Goal: Find specific page/section: Find specific page/section

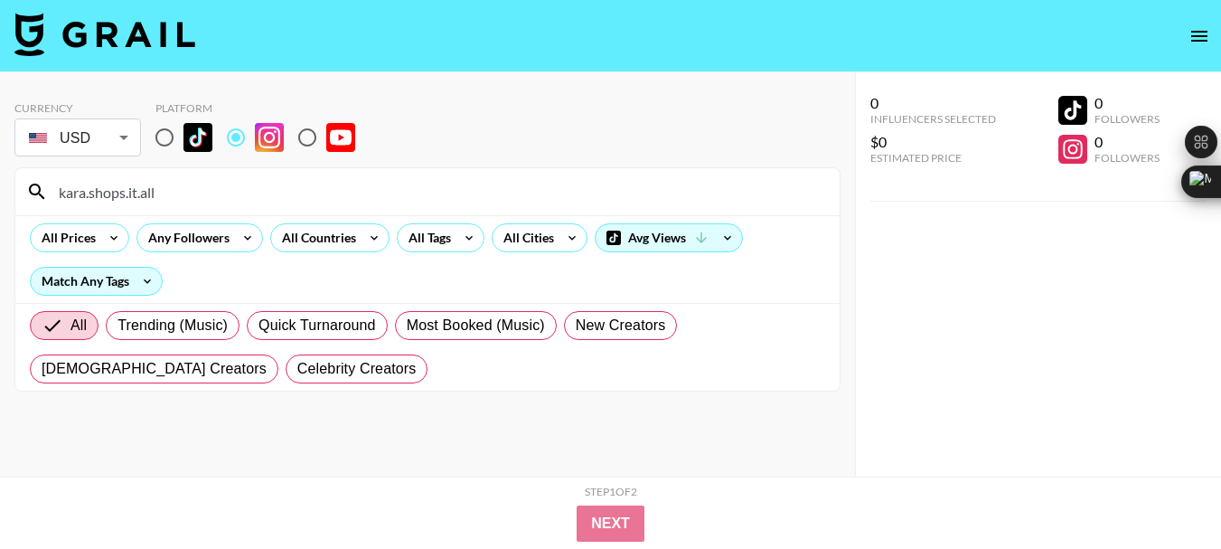
click at [109, 198] on input "kara.shops.it.all" at bounding box center [438, 191] width 781 height 29
click at [109, 197] on input "kara.shops.it.all" at bounding box center [438, 191] width 781 height 29
type input "brunetteduoblog"
click at [133, 196] on input "brunetteduoblog" at bounding box center [438, 191] width 781 height 29
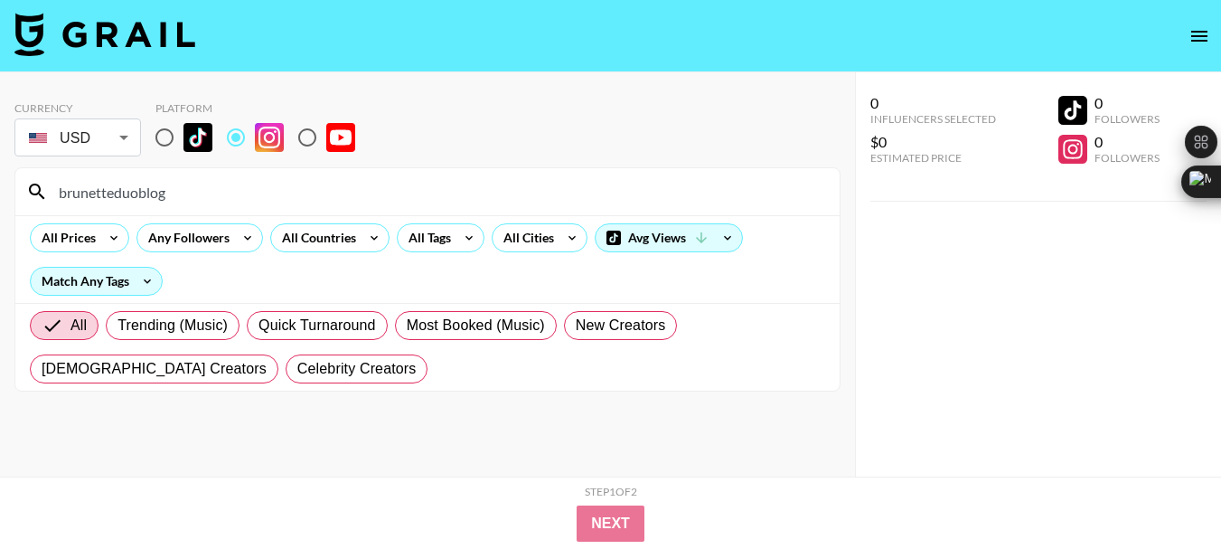
click at [133, 196] on input "brunetteduoblog" at bounding box center [438, 191] width 781 height 29
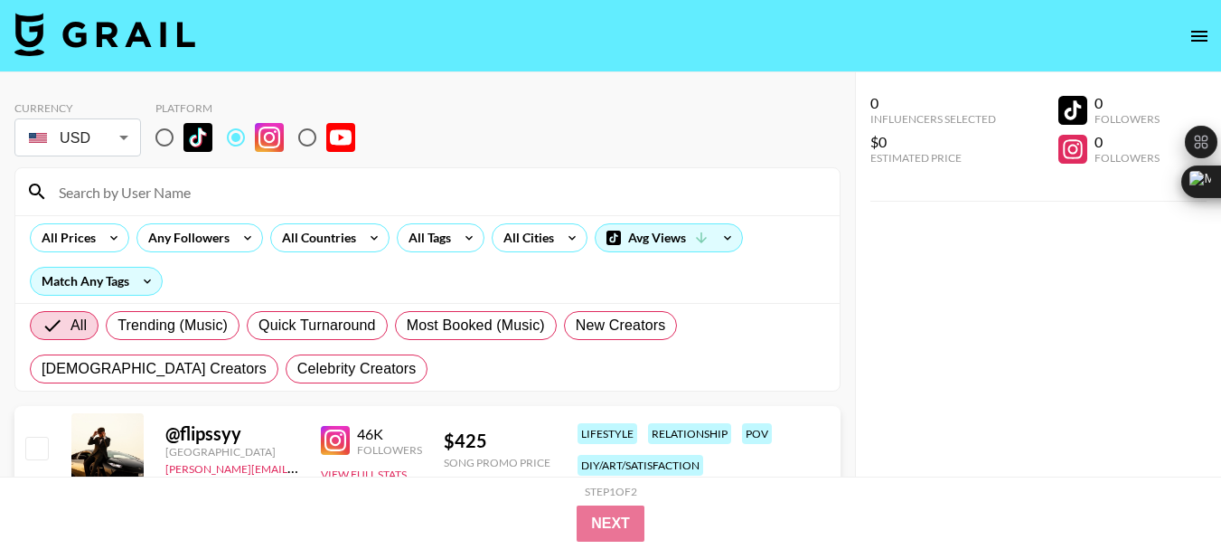
paste input "ally.[PERSON_NAME]"
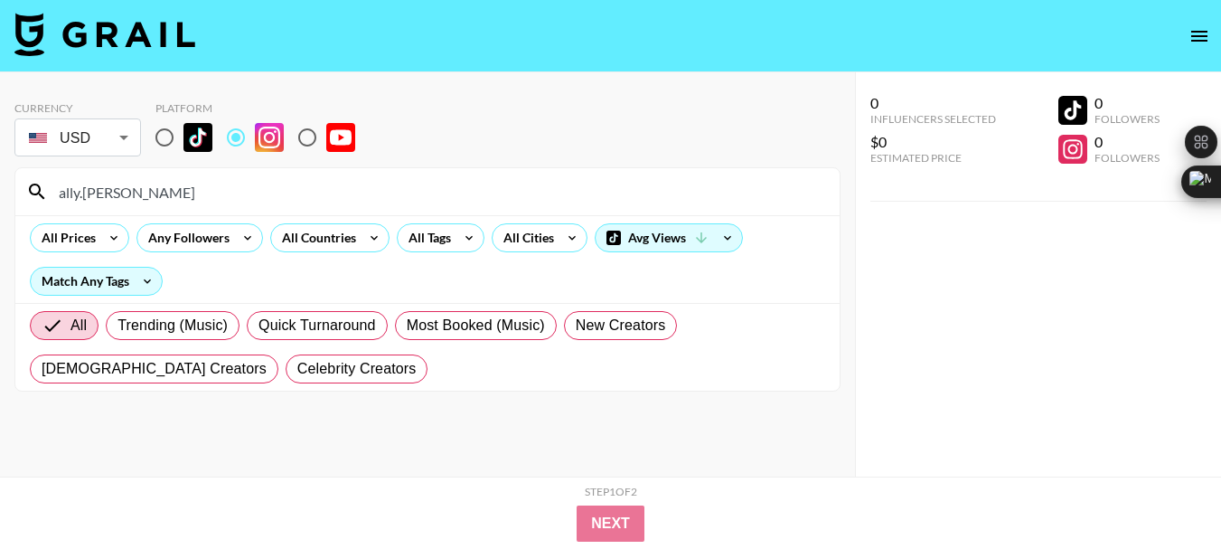
type input "ally.[PERSON_NAME]"
click at [119, 198] on input "ally.[PERSON_NAME]" at bounding box center [438, 191] width 781 height 29
click at [119, 197] on input "ally.[PERSON_NAME]" at bounding box center [438, 191] width 781 height 29
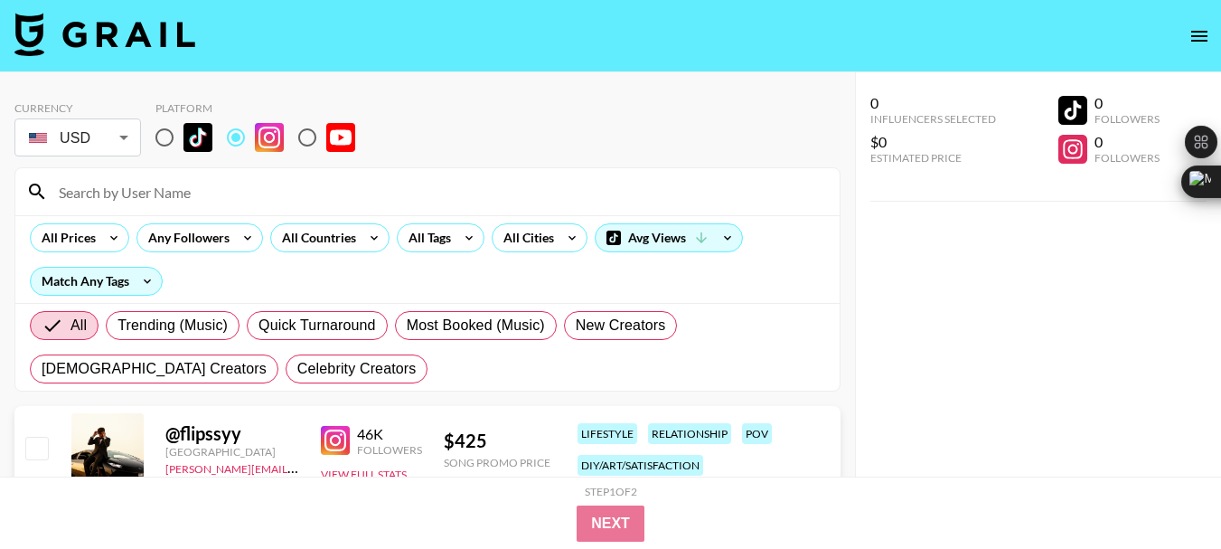
paste input "elvieinthecity"
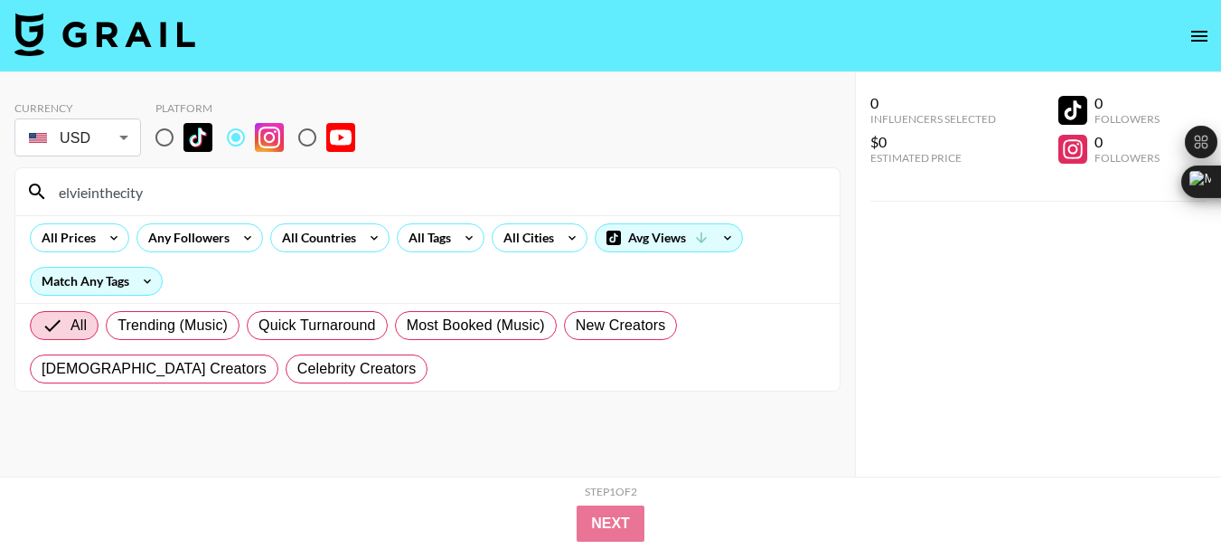
type input "elvieinthecity"
